Goal: Task Accomplishment & Management: Use online tool/utility

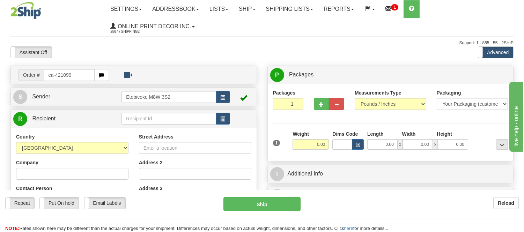
type input "ca-421099"
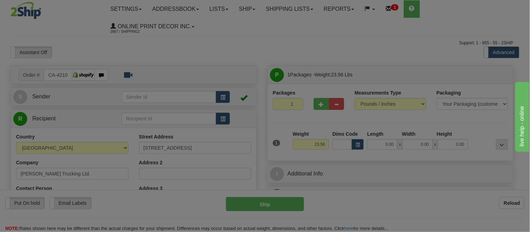
type input "CALGARY"
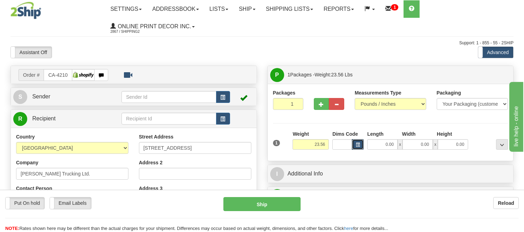
click at [358, 145] on span "button" at bounding box center [358, 145] width 4 height 4
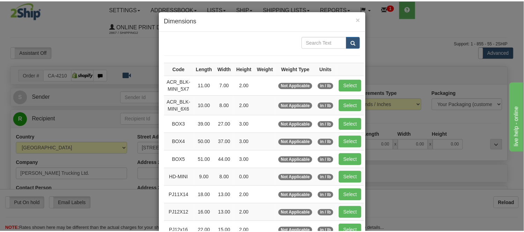
scroll to position [39, 0]
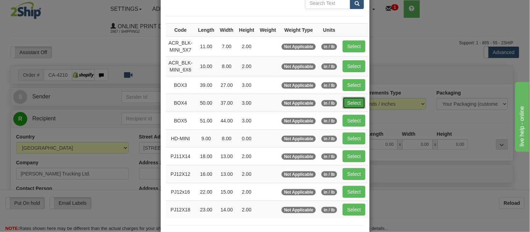
click at [354, 102] on button "Select" at bounding box center [354, 103] width 23 height 12
type input "BOX4"
type input "50.00"
type input "37.00"
type input "3.00"
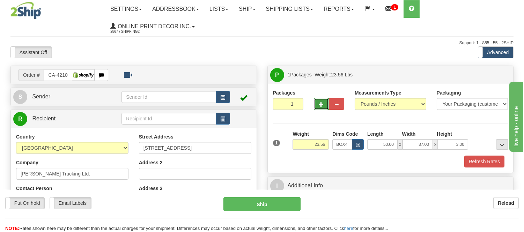
click at [322, 104] on span "button" at bounding box center [321, 104] width 5 height 5
radio input "true"
type input "2"
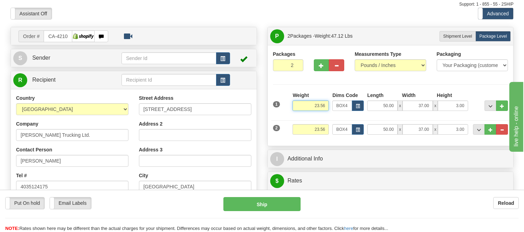
drag, startPoint x: 325, startPoint y: 105, endPoint x: 305, endPoint y: 107, distance: 20.3
click at [305, 107] on input "23.56" at bounding box center [311, 106] width 36 height 10
type input "21.98"
drag, startPoint x: 328, startPoint y: 129, endPoint x: 300, endPoint y: 136, distance: 28.8
click at [300, 136] on div "Weight 23.56" at bounding box center [311, 132] width 40 height 16
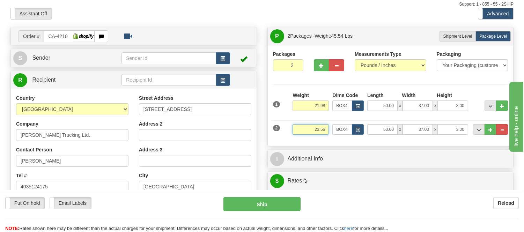
type input "1"
type input "20.98"
click at [321, 70] on button "button" at bounding box center [321, 65] width 15 height 12
type input "3"
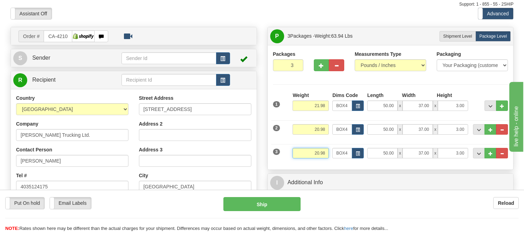
drag, startPoint x: 327, startPoint y: 154, endPoint x: 284, endPoint y: 151, distance: 43.4
click at [284, 151] on div "3 Weight 20.98 Dims Code BOX4 Length Width x" at bounding box center [390, 152] width 239 height 23
type input "17.98"
click at [356, 153] on span "button" at bounding box center [358, 154] width 4 height 4
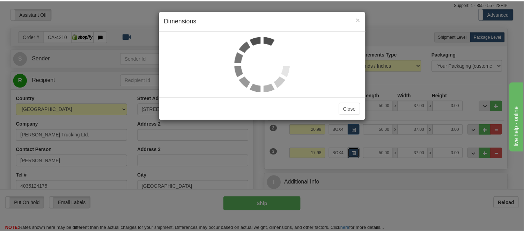
scroll to position [0, 0]
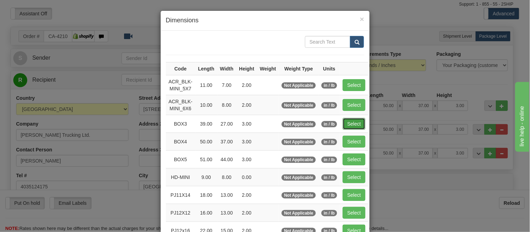
click at [348, 124] on button "Select" at bounding box center [354, 124] width 23 height 12
type input "BOX3"
type input "39.00"
type input "27.00"
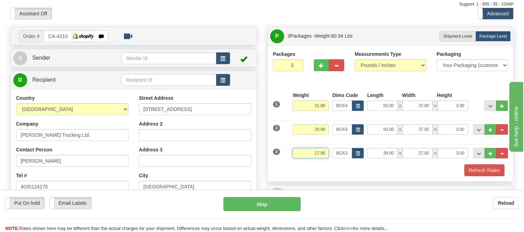
drag, startPoint x: 327, startPoint y: 151, endPoint x: 309, endPoint y: 157, distance: 18.6
click at [309, 157] on input "17.98" at bounding box center [311, 153] width 36 height 10
type input "18.98"
click at [473, 168] on button "Refresh Rates" at bounding box center [485, 171] width 40 height 12
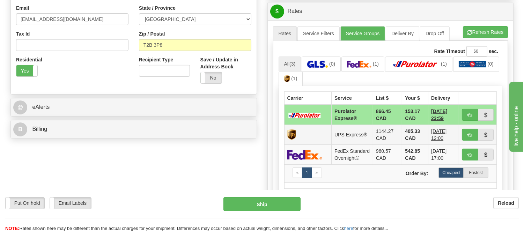
scroll to position [233, 0]
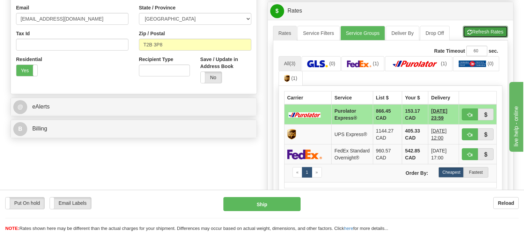
click at [469, 30] on span "button" at bounding box center [470, 32] width 5 height 5
click at [472, 115] on span "button" at bounding box center [470, 115] width 5 height 5
type input "202"
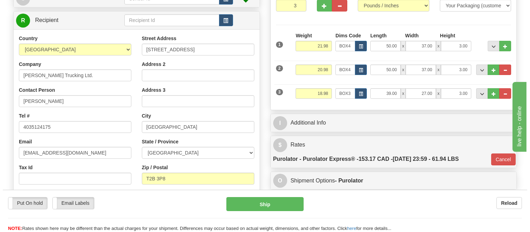
scroll to position [78, 0]
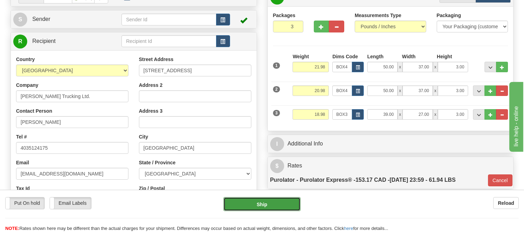
click at [265, 208] on button "Ship" at bounding box center [262, 204] width 77 height 14
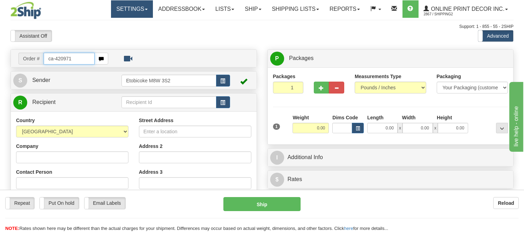
type input "ca-420971"
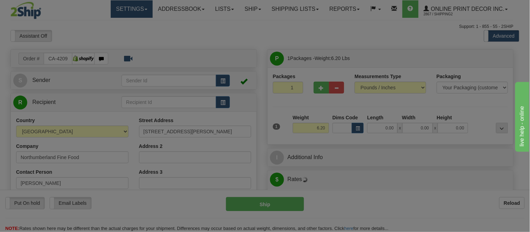
type input "[GEOGRAPHIC_DATA]"
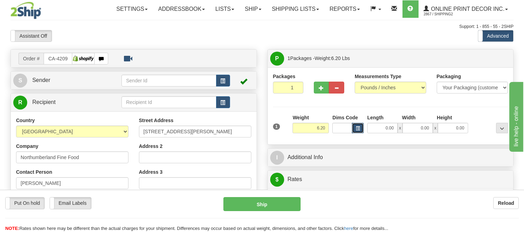
click at [359, 128] on span "button" at bounding box center [358, 129] width 4 height 4
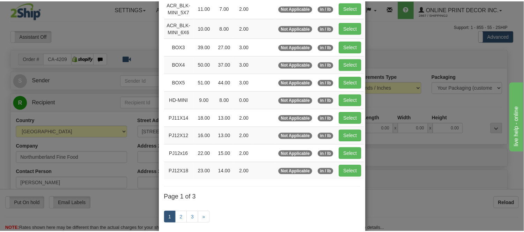
scroll to position [78, 0]
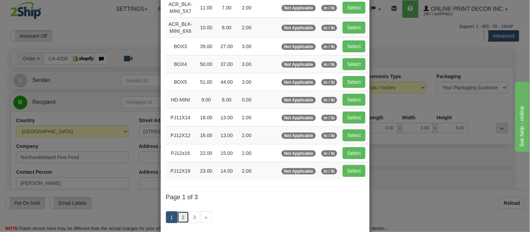
click at [184, 217] on link "2" at bounding box center [183, 218] width 12 height 12
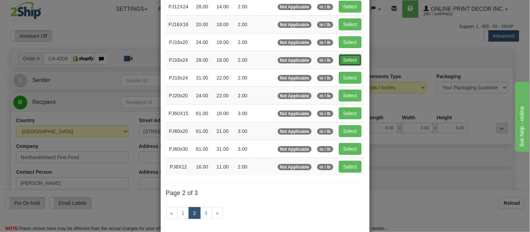
click at [341, 60] on button "Select" at bounding box center [350, 60] width 23 height 12
type input "PJ16x24"
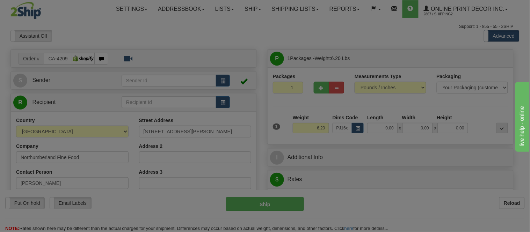
type input "28.00"
type input "18.00"
type input "2.00"
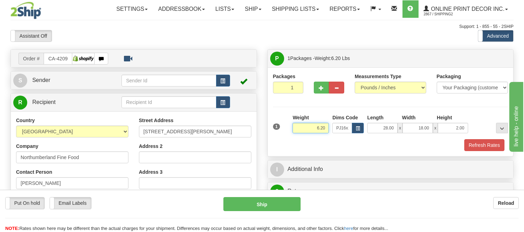
drag, startPoint x: 325, startPoint y: 130, endPoint x: 297, endPoint y: 127, distance: 27.7
click at [297, 127] on input "6.20" at bounding box center [311, 128] width 36 height 10
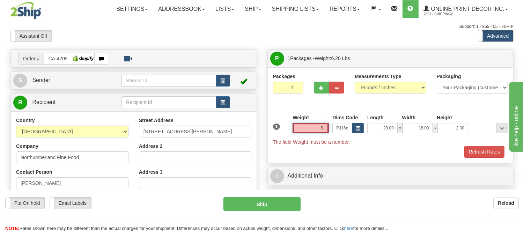
type input "5"
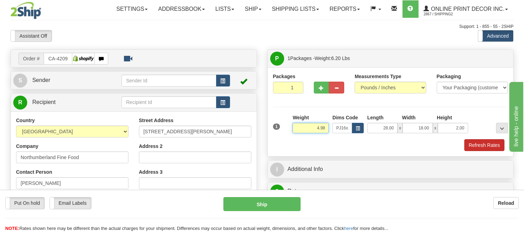
type input "4.98"
click at [490, 148] on button "Refresh Rates" at bounding box center [485, 145] width 40 height 12
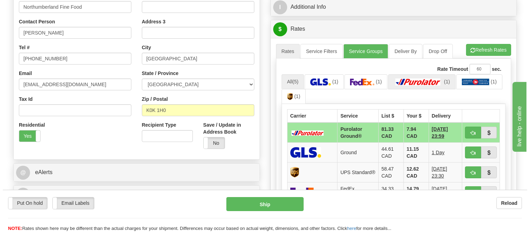
scroll to position [155, 0]
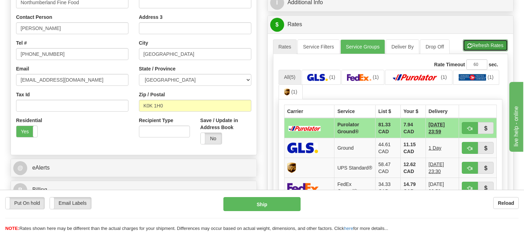
click at [477, 47] on button "Refresh Rates" at bounding box center [485, 45] width 45 height 12
click at [466, 131] on button "button" at bounding box center [470, 128] width 16 height 12
type input "260"
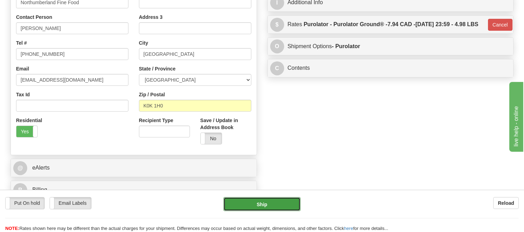
click at [270, 205] on button "Ship" at bounding box center [262, 204] width 77 height 14
